Goal: Transaction & Acquisition: Subscribe to service/newsletter

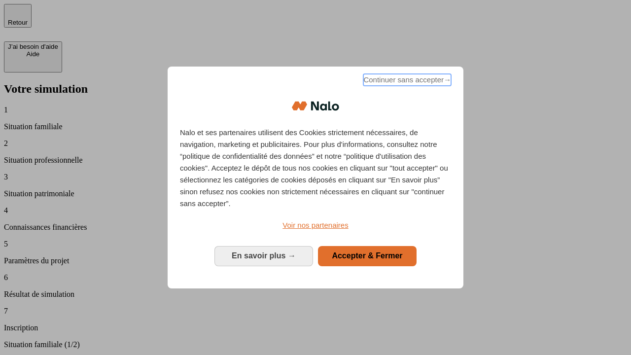
click at [406, 81] on span "Continuer sans accepter →" at bounding box center [407, 80] width 88 height 12
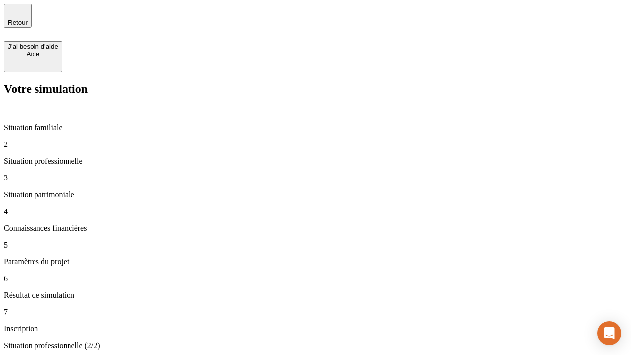
type input "70 000"
type input "1 000"
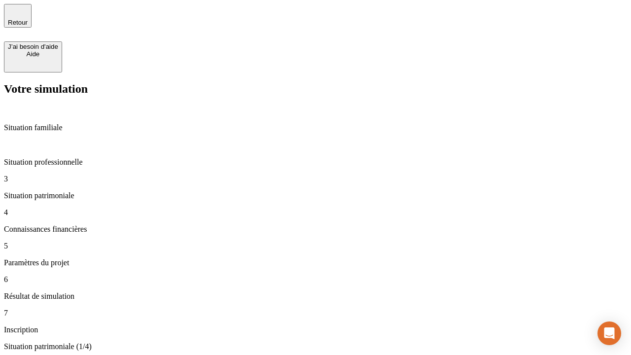
type input "800"
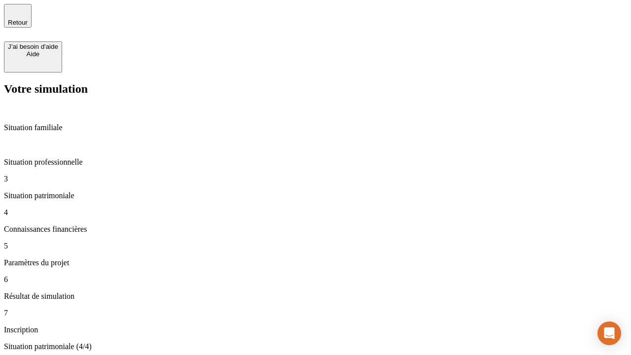
type input "6"
type input "400"
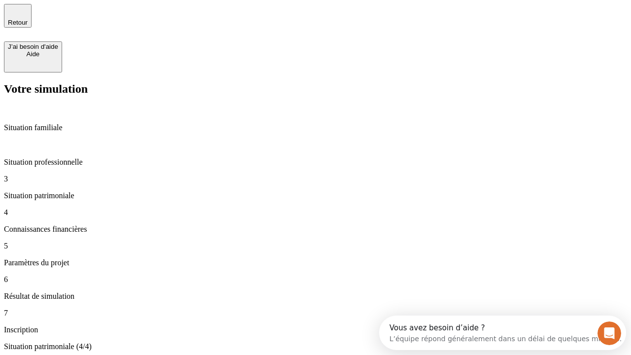
type input "3"
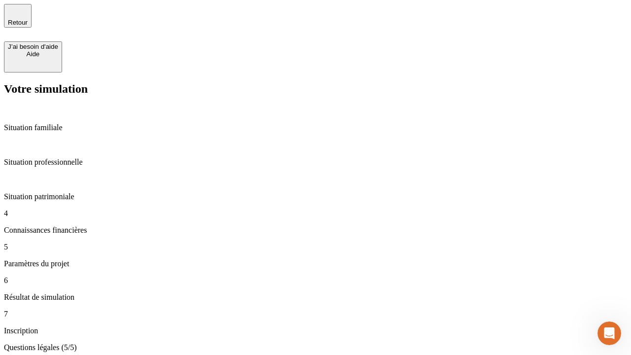
type input "35"
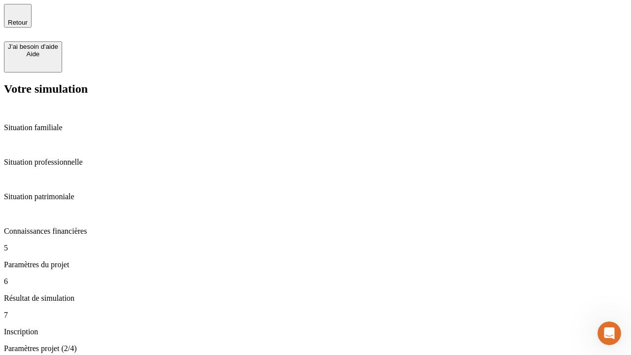
type input "500"
type input "640"
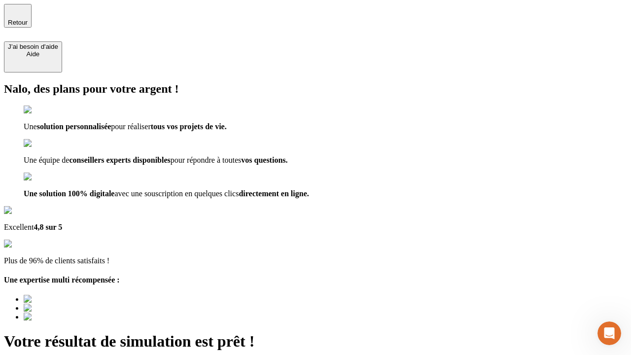
type input "[EMAIL_ADDRESS][DOMAIN_NAME]"
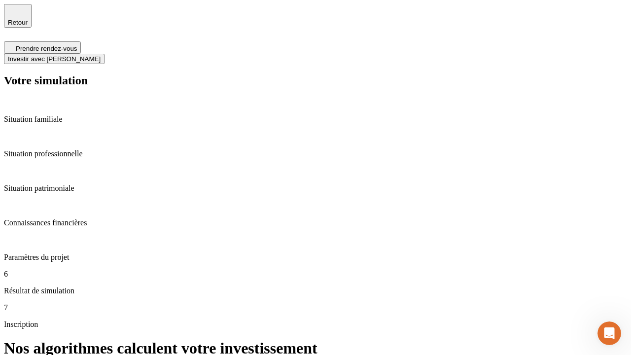
click at [101, 55] on span "Investir avec [PERSON_NAME]" at bounding box center [54, 58] width 93 height 7
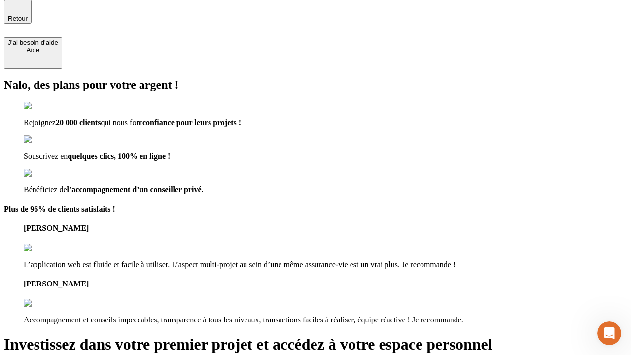
scroll to position [3, 0]
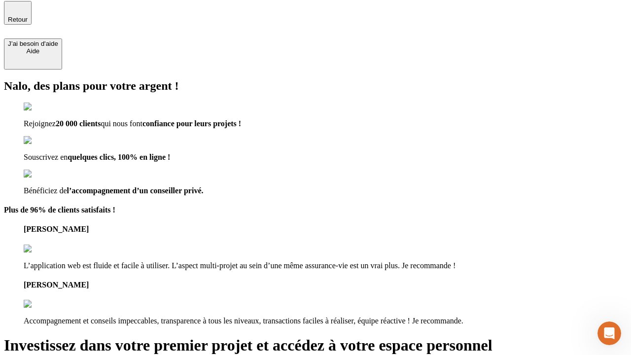
type input "[EMAIL_ADDRESS][DOMAIN_NAME]"
